Goal: Information Seeking & Learning: Learn about a topic

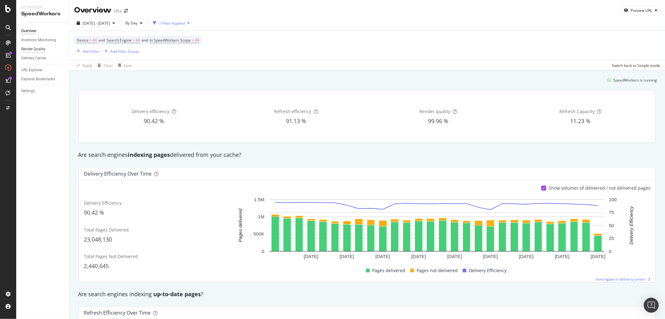
scroll to position [347, 0]
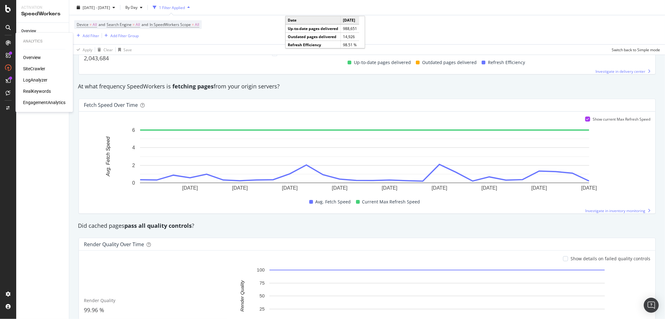
click at [35, 79] on div "LogAnalyzer" at bounding box center [35, 80] width 24 height 6
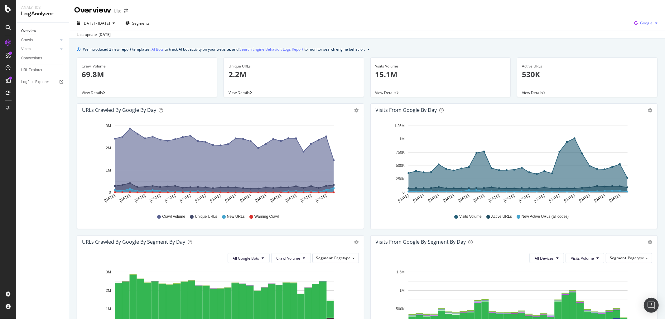
click at [644, 24] on span "Google" at bounding box center [646, 22] width 12 height 5
click at [644, 58] on span "OpenAI" at bounding box center [646, 59] width 23 height 6
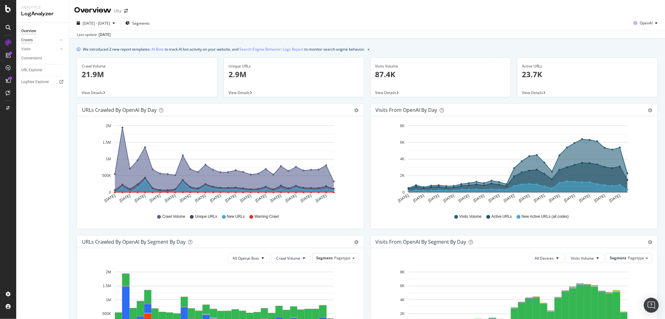
click at [29, 41] on div "Crawls" at bounding box center [27, 40] width 12 height 7
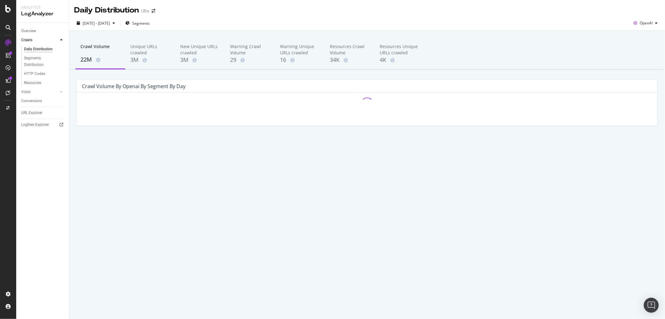
click at [36, 49] on div "Daily Distribution" at bounding box center [38, 49] width 29 height 7
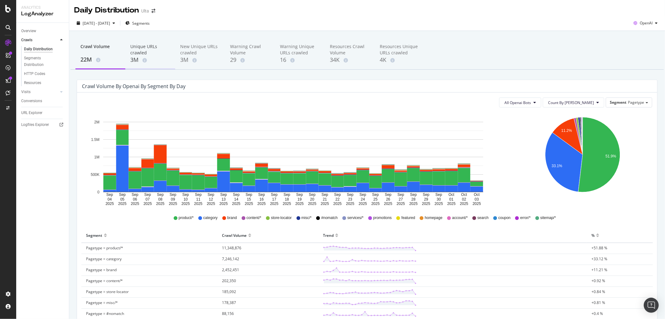
click at [149, 48] on div "Unique URLs crawled" at bounding box center [150, 49] width 40 height 12
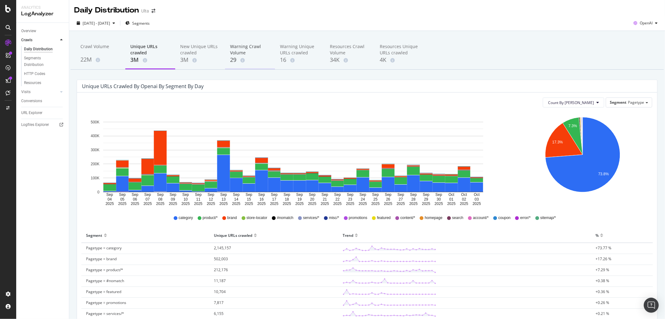
click at [236, 61] on div "29" at bounding box center [250, 60] width 40 height 8
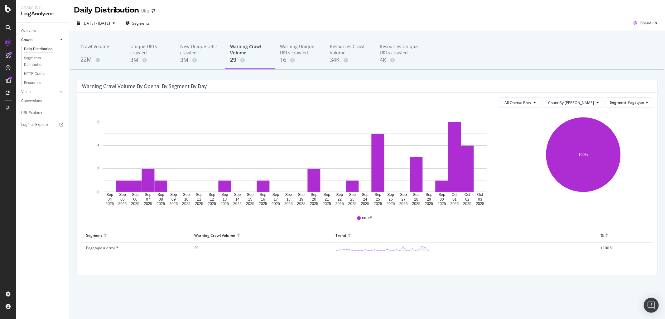
click at [36, 48] on div "Daily Distribution" at bounding box center [38, 49] width 29 height 7
click at [150, 24] on span "Segments" at bounding box center [140, 23] width 17 height 5
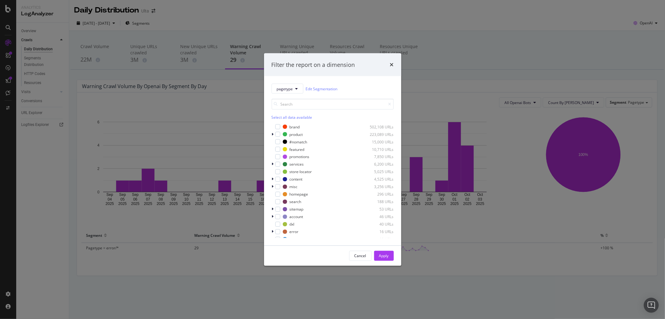
scroll to position [12, 0]
click at [364, 256] on div "Cancel" at bounding box center [361, 255] width 12 height 5
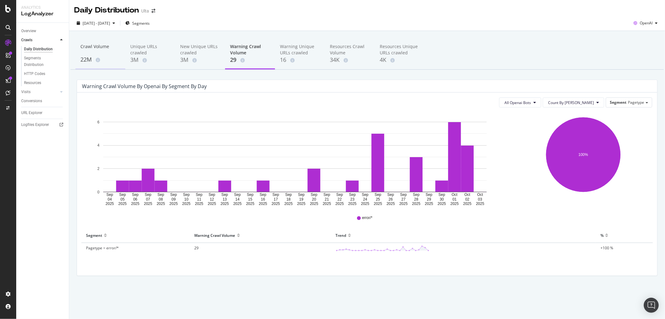
click at [93, 46] on div "Crawl Volume" at bounding box center [100, 49] width 40 height 12
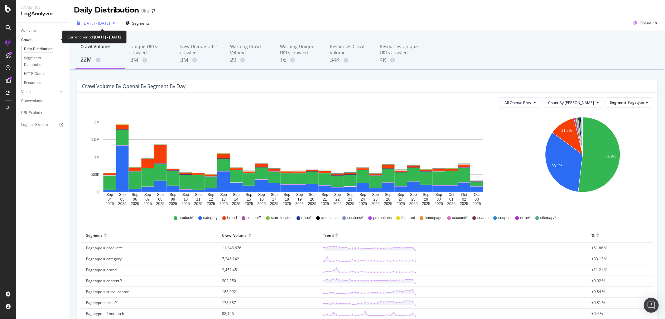
click at [118, 27] on div "[DATE] - [DATE]" at bounding box center [95, 22] width 43 height 9
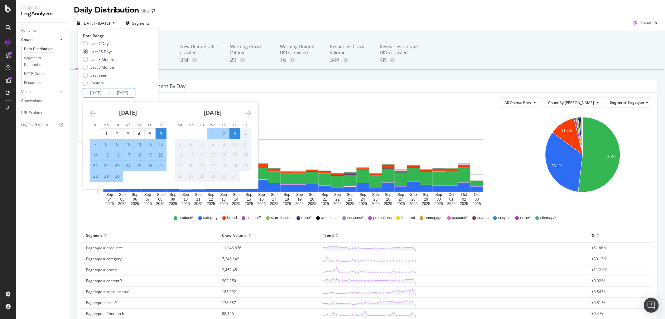
click at [100, 92] on input "[DATE]" at bounding box center [95, 92] width 25 height 9
click at [105, 91] on input "[DATE]" at bounding box center [95, 92] width 25 height 9
type input "[DATE]"
drag, startPoint x: 126, startPoint y: 92, endPoint x: 134, endPoint y: 93, distance: 7.5
click at [134, 93] on input "[DATE]" at bounding box center [122, 92] width 25 height 9
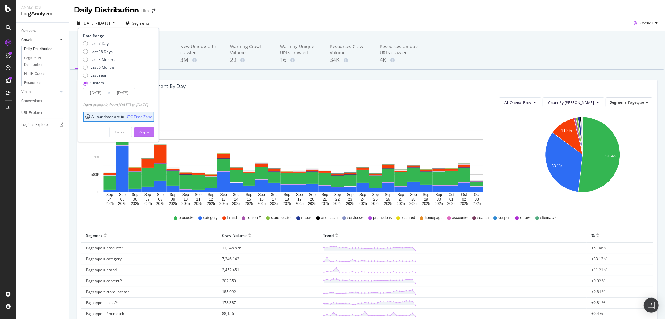
type input "[DATE]"
click at [149, 131] on div "Apply" at bounding box center [144, 131] width 10 height 5
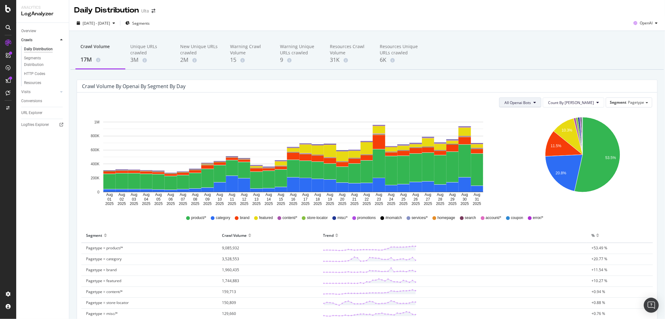
click at [542, 98] on button "All Openai Bots" at bounding box center [520, 102] width 42 height 10
click at [531, 147] on span "ChatGPT-User" at bounding box center [536, 150] width 27 height 6
